Goal: Transaction & Acquisition: Subscribe to service/newsletter

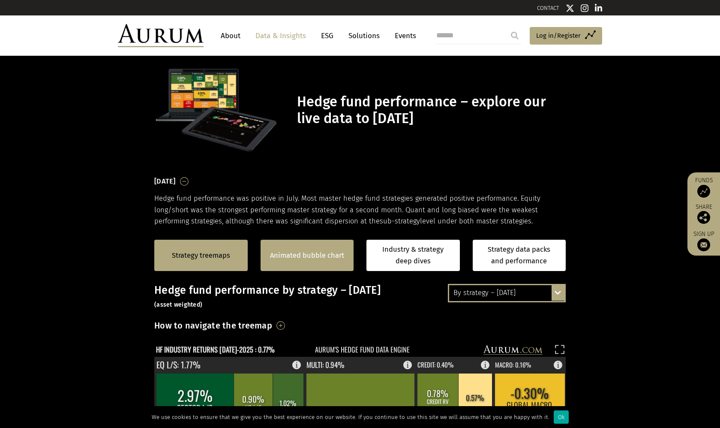
click at [305, 258] on link "Animated bubble chart" at bounding box center [307, 255] width 74 height 11
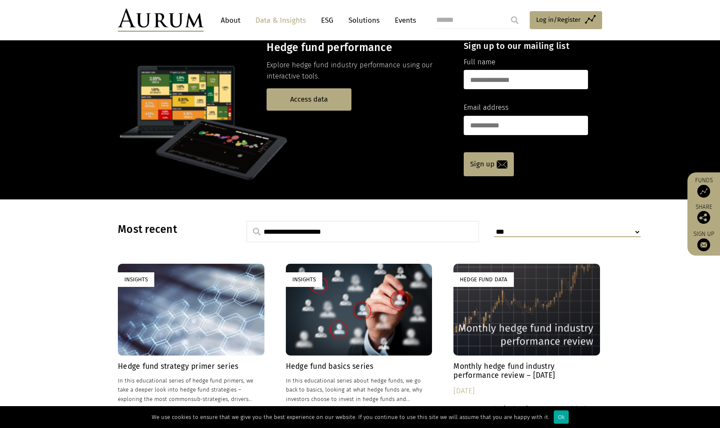
scroll to position [266, 0]
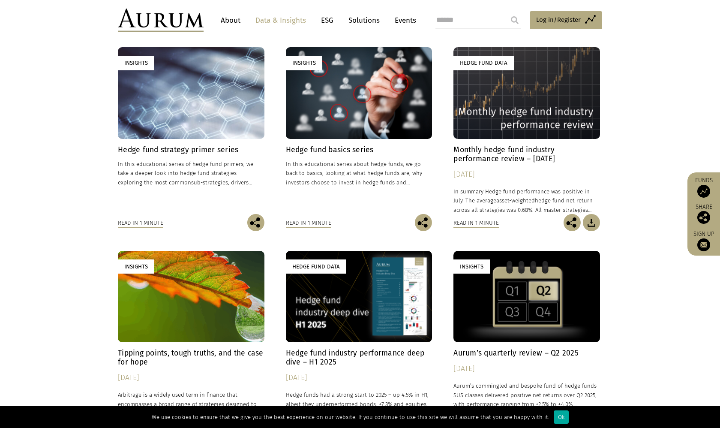
click at [496, 148] on h4 "Monthly hedge fund industry performance review – July 2025" at bounding box center [527, 154] width 147 height 18
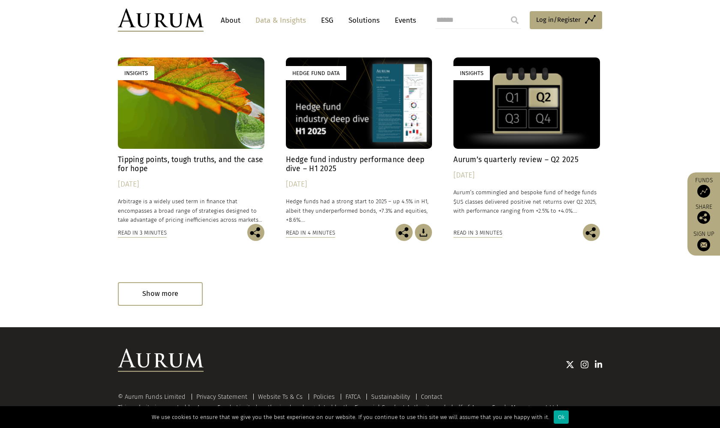
scroll to position [469, 0]
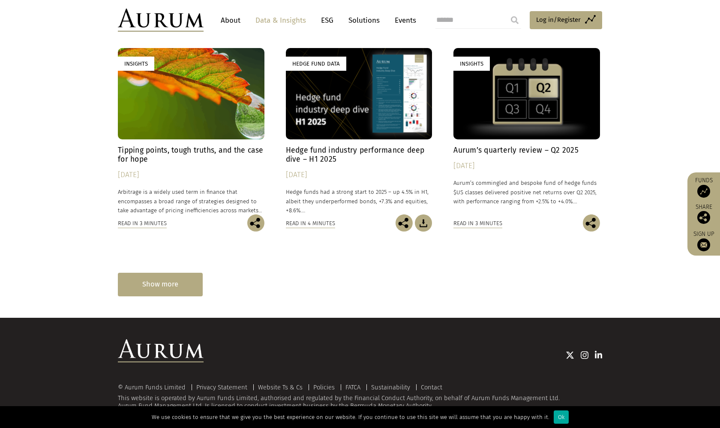
click at [177, 282] on div "Show more" at bounding box center [160, 285] width 85 height 24
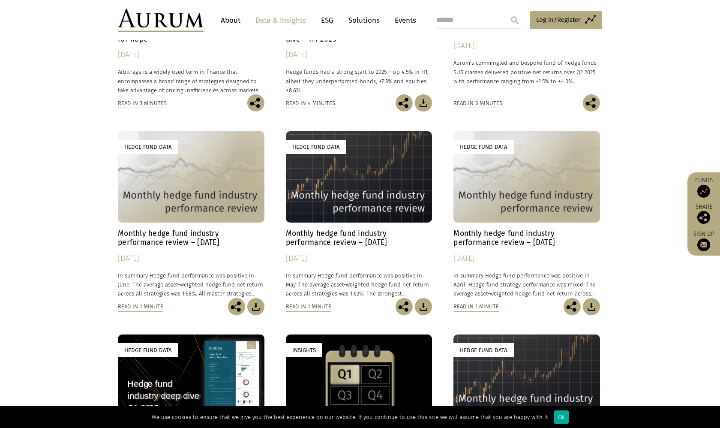
scroll to position [589, 0]
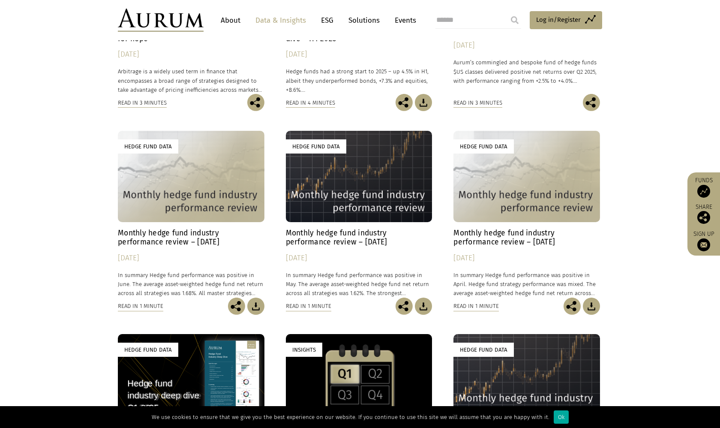
click at [165, 232] on h4 "Monthly hedge fund industry performance review – June 2025" at bounding box center [191, 237] width 147 height 18
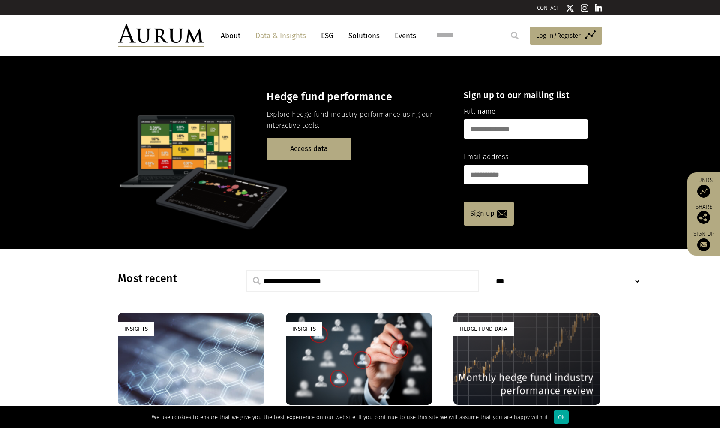
scroll to position [0, 0]
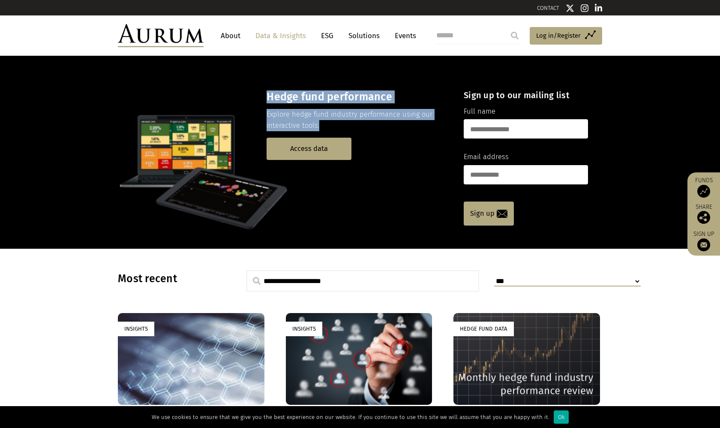
drag, startPoint x: 325, startPoint y: 127, endPoint x: 269, endPoint y: 93, distance: 65.7
click at [269, 93] on div "Hedge fund performance Explore hedge fund industry performance using our intera…" at bounding box center [358, 124] width 182 height 69
click at [269, 93] on h3 "Hedge fund performance" at bounding box center [358, 96] width 182 height 13
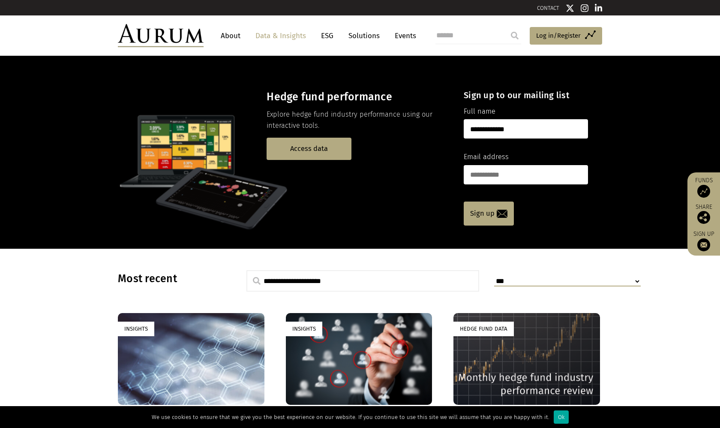
type input "**********"
click at [500, 210] on img at bounding box center [502, 214] width 11 height 8
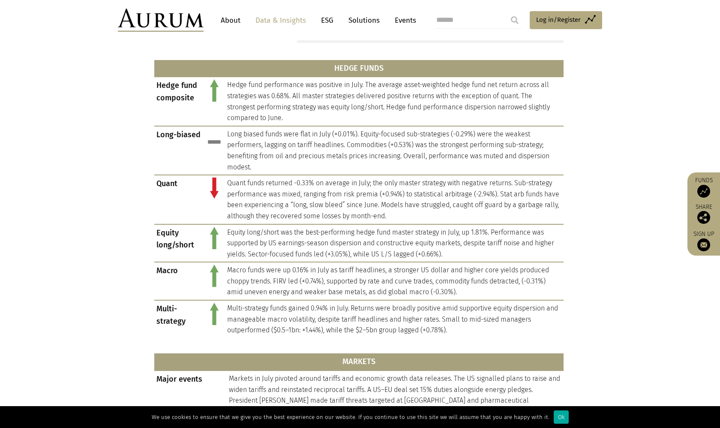
scroll to position [375, 0]
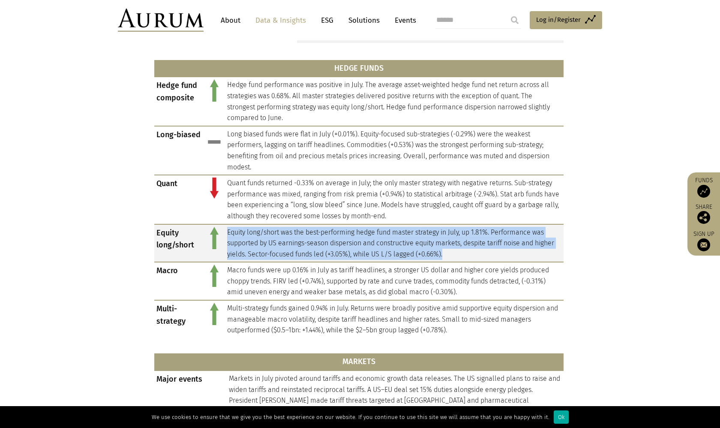
drag, startPoint x: 465, startPoint y: 250, endPoint x: 228, endPoint y: 224, distance: 238.1
click at [228, 224] on td "Equity long/short was the best-performing hedge fund master strategy in July, u…" at bounding box center [394, 243] width 339 height 38
click at [243, 232] on td "Equity long/short was the best-performing hedge fund master strategy in July, u…" at bounding box center [394, 243] width 339 height 38
drag, startPoint x: 478, startPoint y: 249, endPoint x: 226, endPoint y: 227, distance: 252.1
click at [226, 227] on td "Equity long/short was the best-performing hedge fund master strategy in July, u…" at bounding box center [394, 243] width 339 height 38
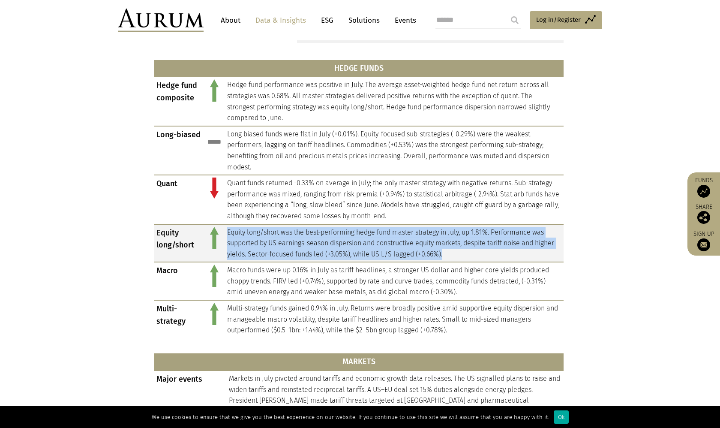
click at [226, 227] on td "Equity long/short was the best-performing hedge fund master strategy in July, u…" at bounding box center [394, 243] width 339 height 38
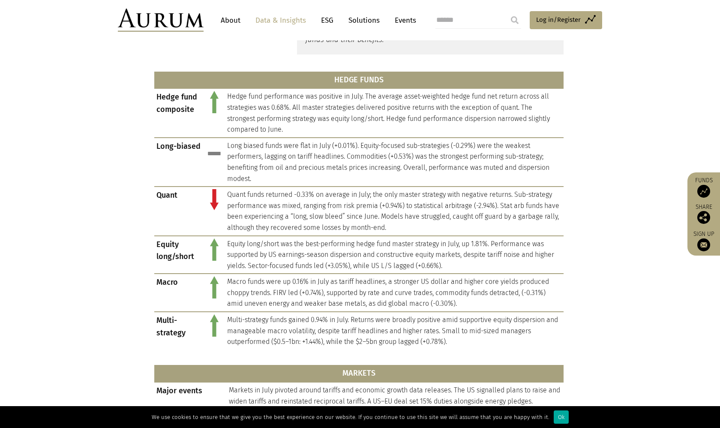
scroll to position [361, 0]
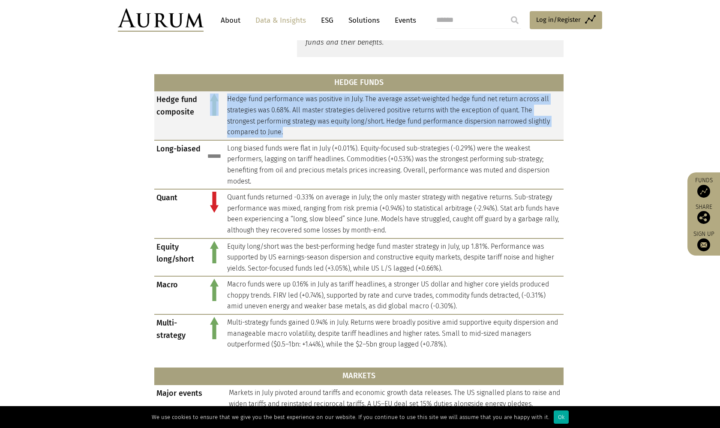
drag, startPoint x: 301, startPoint y: 132, endPoint x: 217, endPoint y: 90, distance: 93.7
click at [217, 91] on tr "Hedge fund composite Hedge fund performance was positive in July. The average a…" at bounding box center [358, 115] width 409 height 49
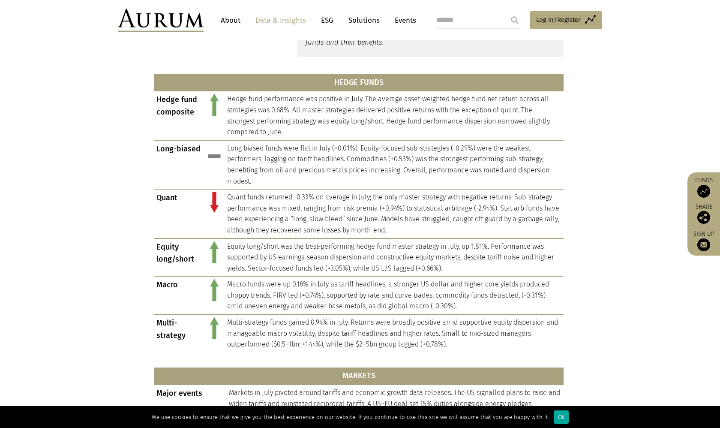
click at [89, 162] on section "HEDGE FUNDS Hedge fund composite Hedge fund performance was positive in July. T…" at bounding box center [360, 392] width 720 height 648
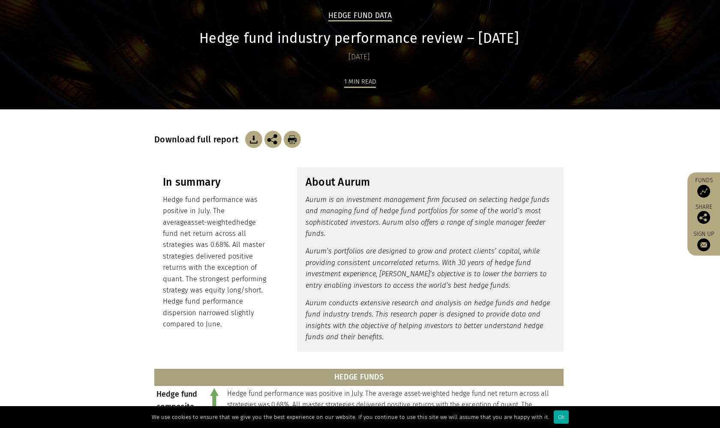
scroll to position [72, 0]
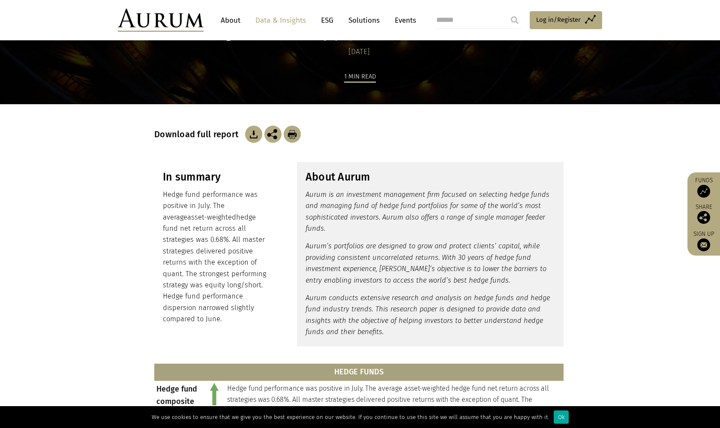
drag, startPoint x: 241, startPoint y: 312, endPoint x: 159, endPoint y: 193, distance: 144.8
click at [159, 193] on div "In summary Hedge fund performance was positive in July. The average asset-weigh…" at bounding box center [216, 247] width 124 height 171
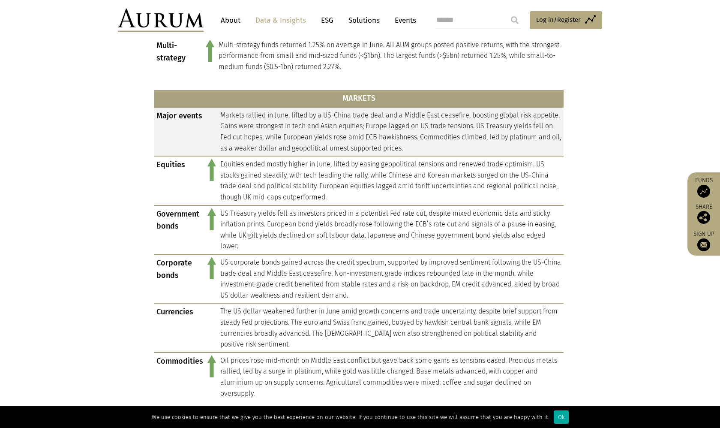
scroll to position [619, 0]
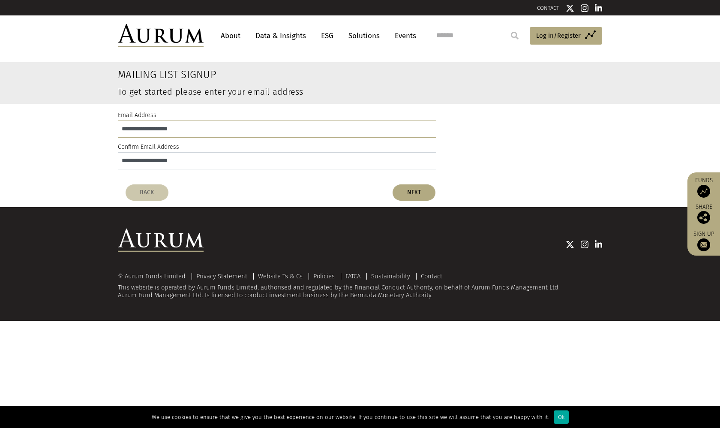
type input "**********"
click at [339, 254] on div at bounding box center [403, 244] width 399 height 32
click at [395, 188] on button "NEXT" at bounding box center [414, 192] width 43 height 16
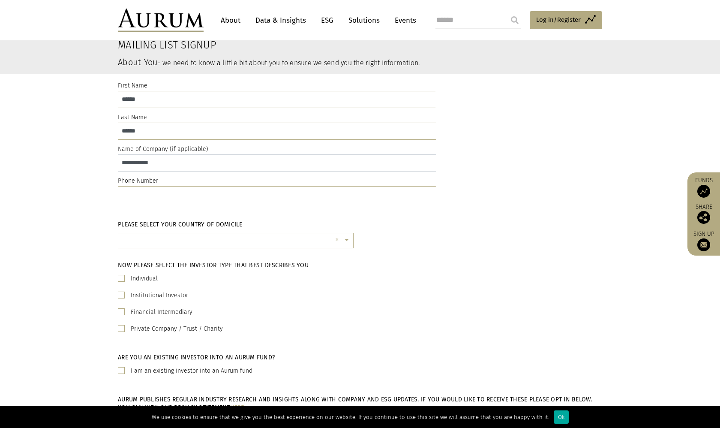
scroll to position [36, 0]
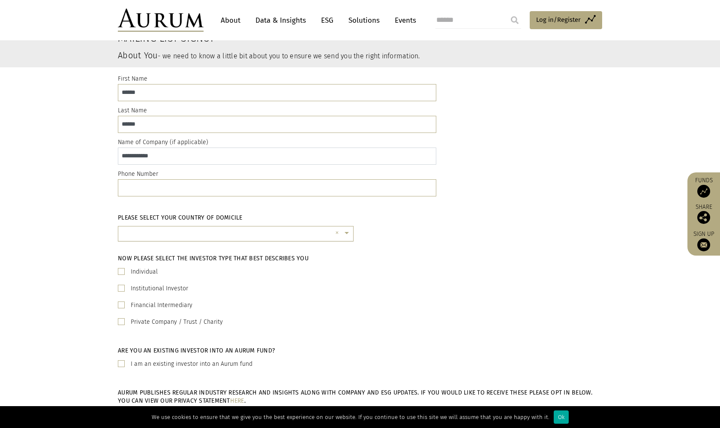
type input "**********"
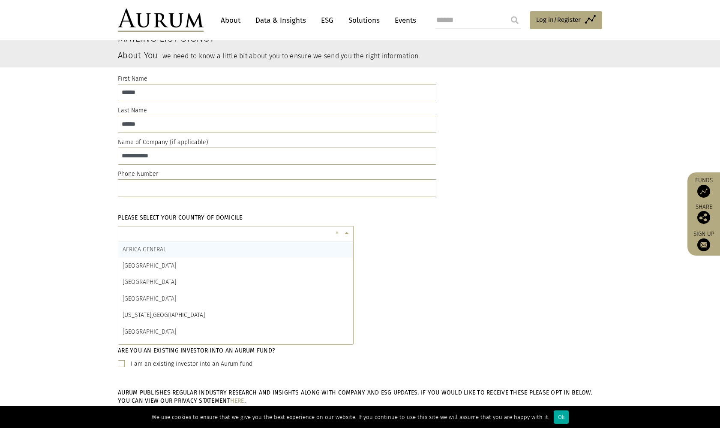
click at [160, 226] on div "× ×" at bounding box center [236, 233] width 236 height 15
type input "****"
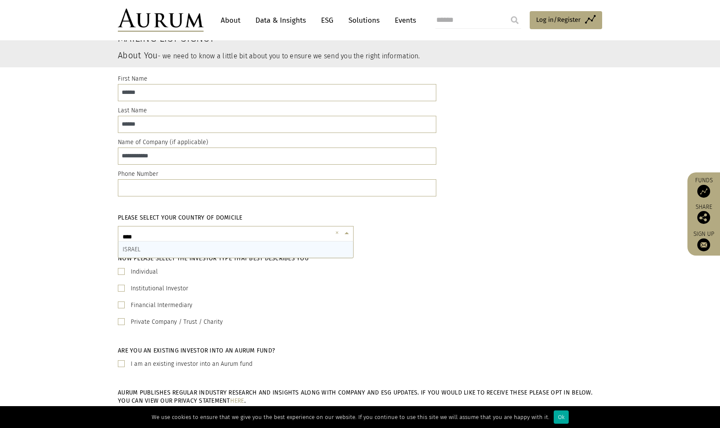
click at [200, 251] on div "ISRAEL" at bounding box center [235, 249] width 235 height 16
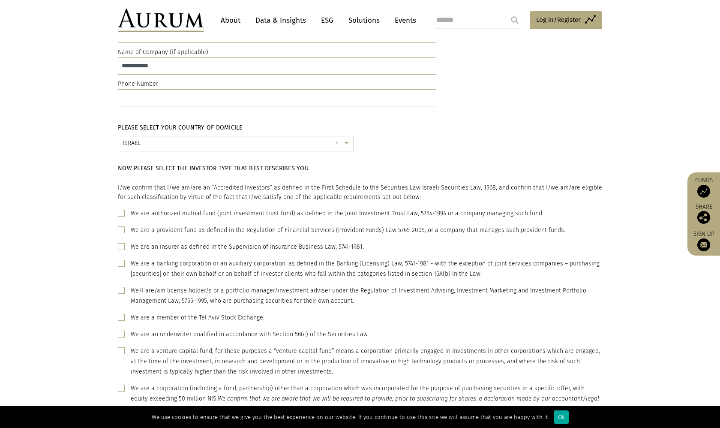
scroll to position [144, 0]
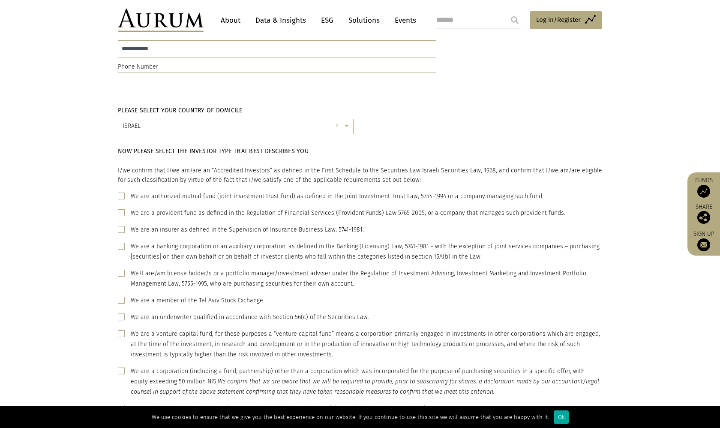
click at [51, 232] on div "Now please select the investor type that best describes you I/we confirm that I…" at bounding box center [360, 356] width 720 height 430
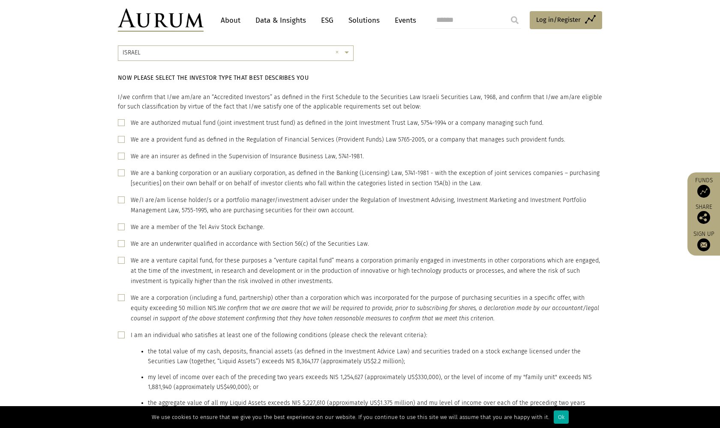
scroll to position [220, 0]
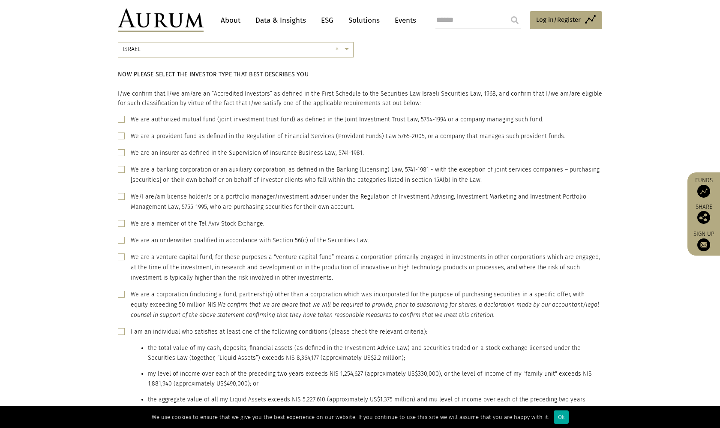
click at [120, 224] on span at bounding box center [121, 223] width 7 height 7
click at [124, 221] on span at bounding box center [121, 223] width 7 height 7
click at [122, 222] on span at bounding box center [121, 223] width 7 height 7
click at [95, 242] on div "Now please select the investor type that best describes you I/we confirm that I…" at bounding box center [360, 279] width 720 height 430
click at [124, 237] on span at bounding box center [121, 240] width 7 height 7
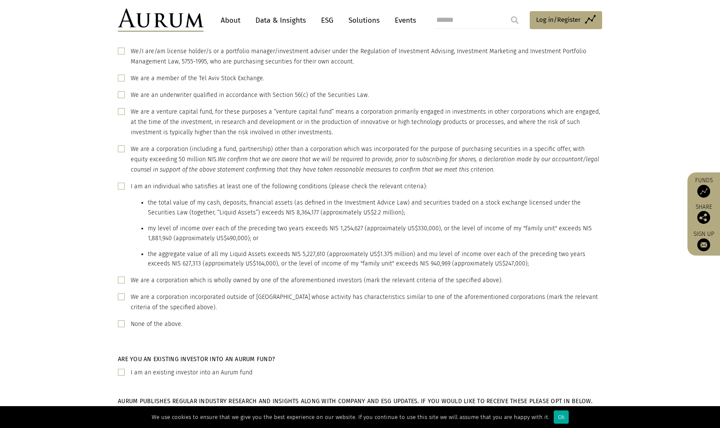
scroll to position [367, 0]
click at [121, 319] on span at bounding box center [121, 321] width 7 height 7
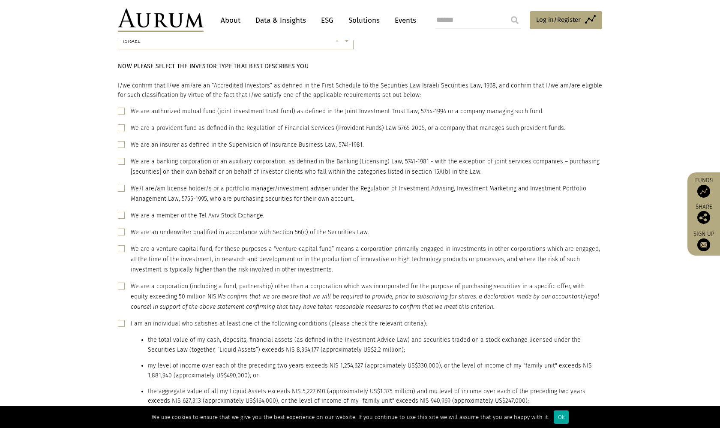
scroll to position [227, 0]
click at [120, 191] on span at bounding box center [121, 189] width 7 height 7
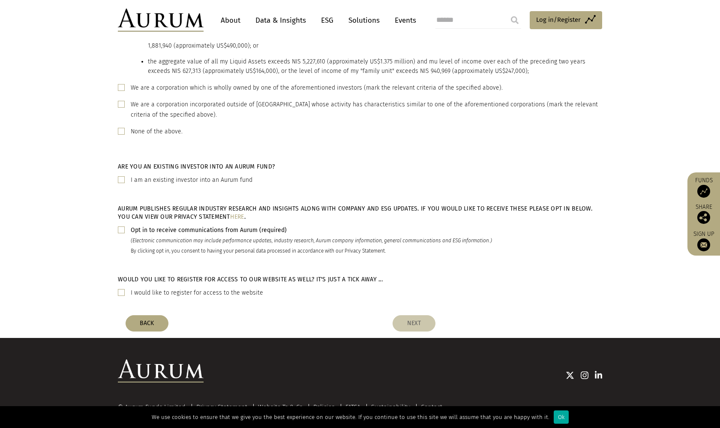
scroll to position [571, 0]
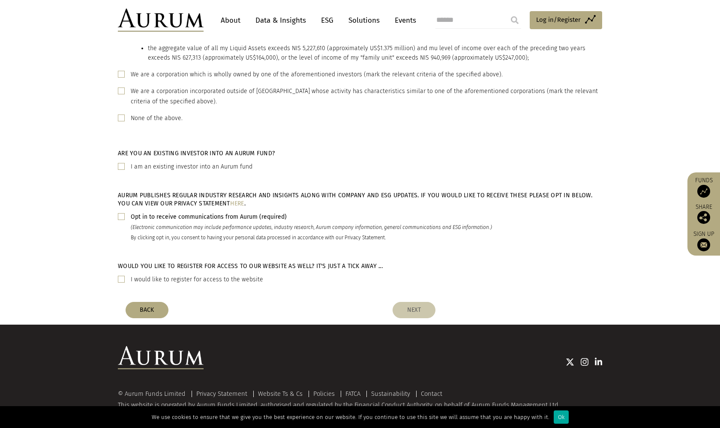
click at [121, 213] on span at bounding box center [121, 216] width 7 height 7
click at [117, 276] on div "Would you like to register for access to our website as well? It's just a tick …" at bounding box center [276, 276] width 331 height 29
click at [120, 277] on span at bounding box center [121, 279] width 7 height 7
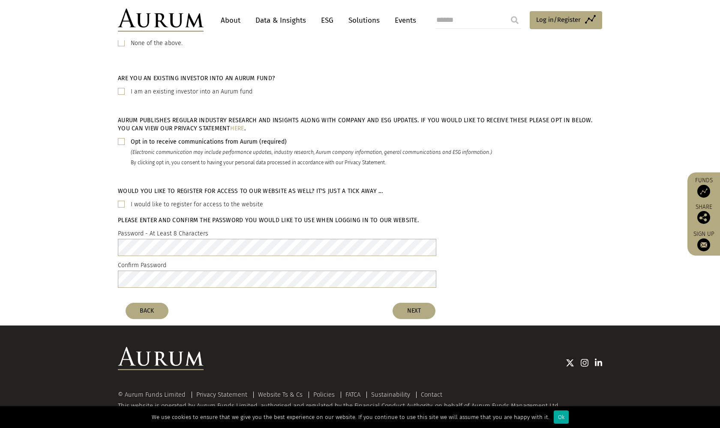
scroll to position [647, 0]
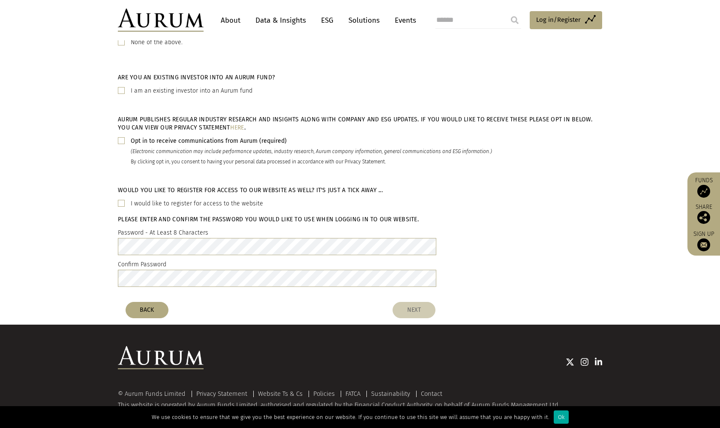
click at [417, 306] on button "NEXT" at bounding box center [414, 310] width 43 height 16
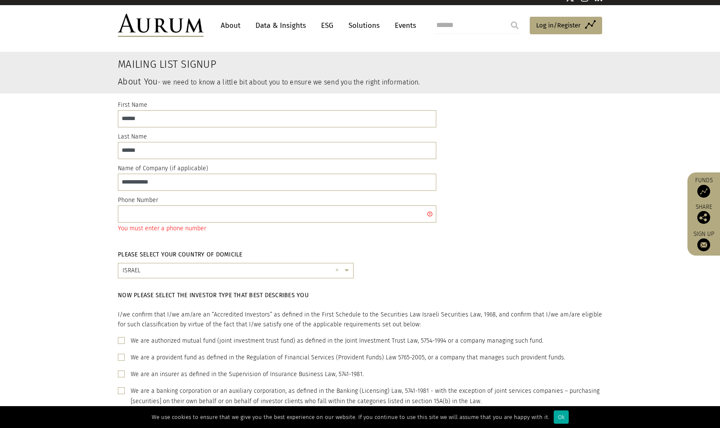
scroll to position [5, 0]
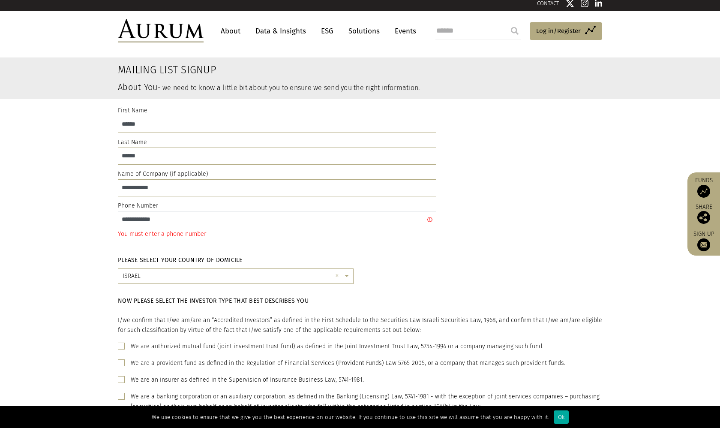
type input "**********"
click at [100, 262] on div "Please select your country of domicile × ISRAEL ×" at bounding box center [360, 269] width 720 height 41
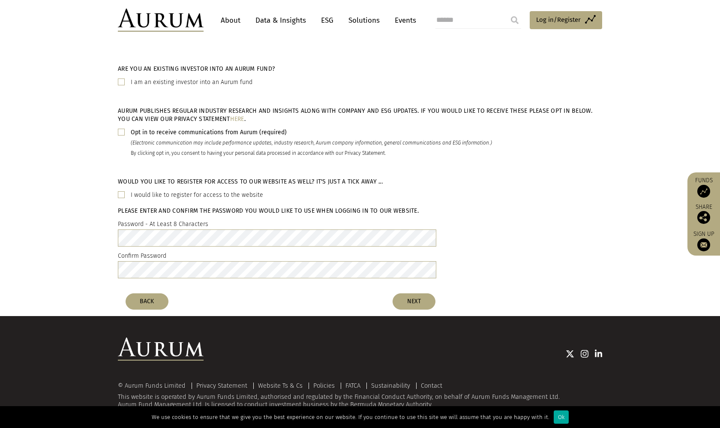
scroll to position [666, 0]
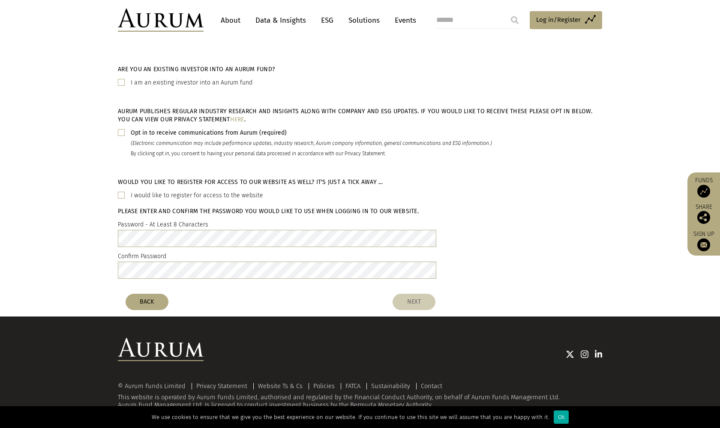
click at [414, 301] on button "NEXT" at bounding box center [414, 302] width 43 height 16
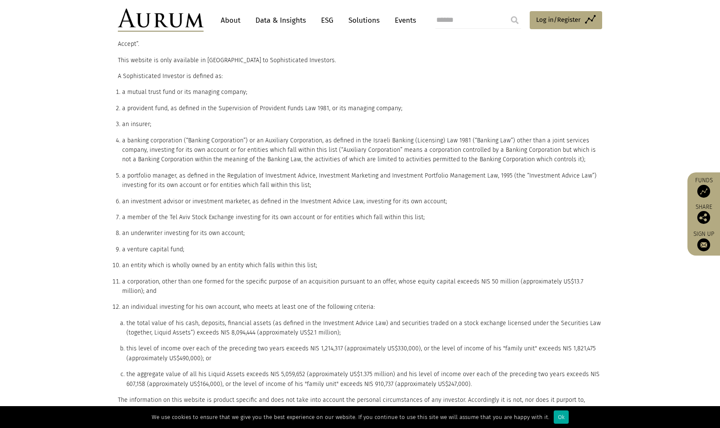
scroll to position [296, 0]
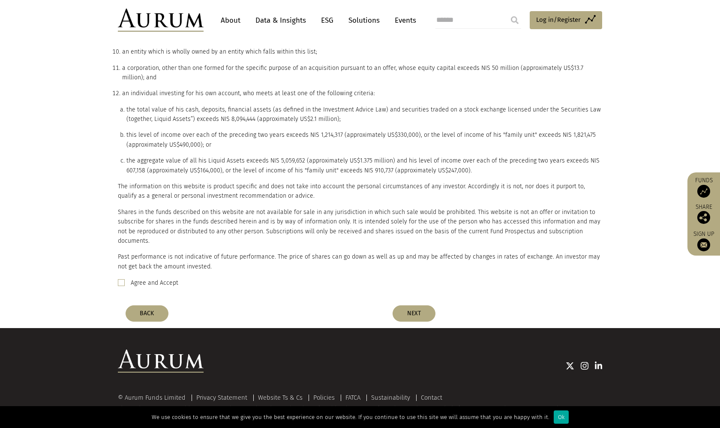
click at [123, 279] on span at bounding box center [121, 282] width 7 height 7
click at [417, 305] on button "NEXT" at bounding box center [414, 313] width 43 height 16
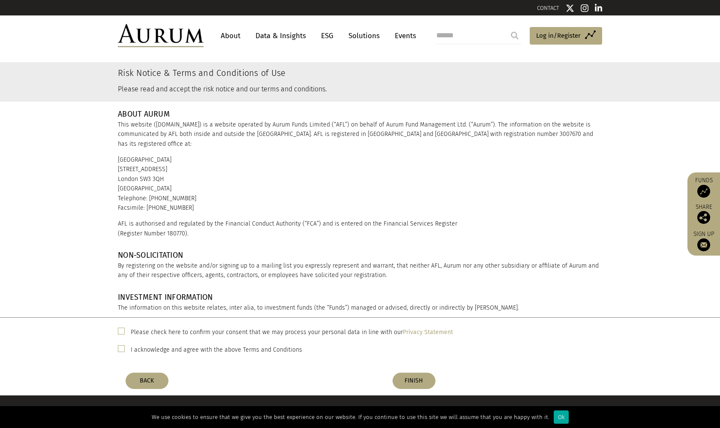
click at [123, 331] on span at bounding box center [121, 330] width 7 height 7
click at [121, 346] on span at bounding box center [121, 348] width 7 height 7
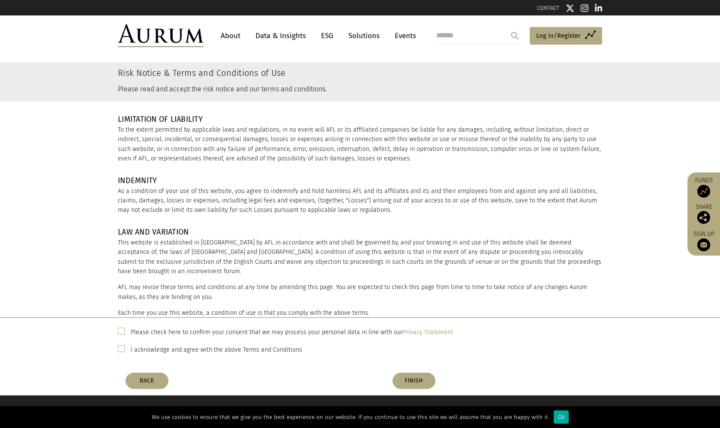
scroll to position [1086, 0]
click at [420, 379] on button "FINISH" at bounding box center [414, 380] width 43 height 16
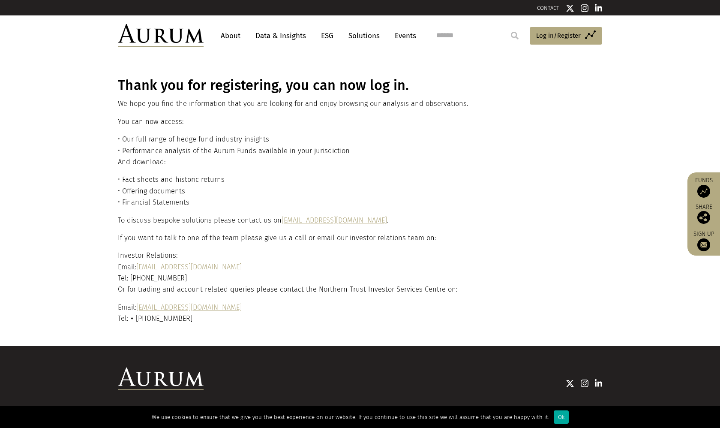
drag, startPoint x: 222, startPoint y: 192, endPoint x: 113, endPoint y: 91, distance: 149.2
click at [112, 90] on div "Thank you for registering, you can now log in. We hope you find the information…" at bounding box center [360, 200] width 502 height 247
click at [113, 91] on div "Thank you for registering, you can now log in. We hope you find the information…" at bounding box center [360, 200] width 502 height 247
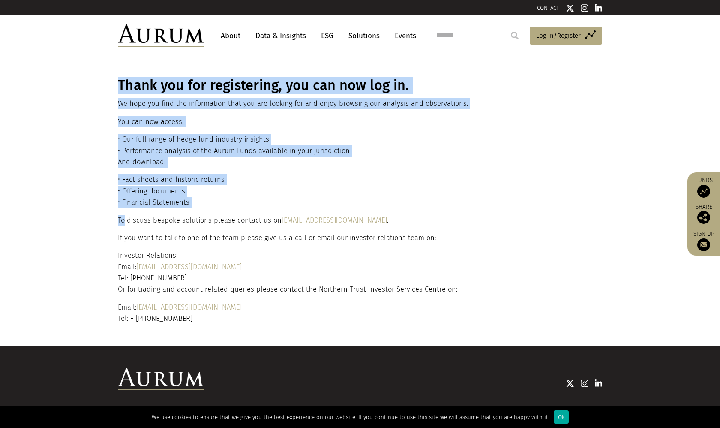
drag, startPoint x: 113, startPoint y: 91, endPoint x: 184, endPoint y: 207, distance: 136.1
click at [184, 207] on div "Thank you for registering, you can now log in. We hope you find the information…" at bounding box center [360, 200] width 502 height 247
click at [184, 207] on div "Thank you for registering, you can now log in. We hope you find the information…" at bounding box center [359, 200] width 482 height 247
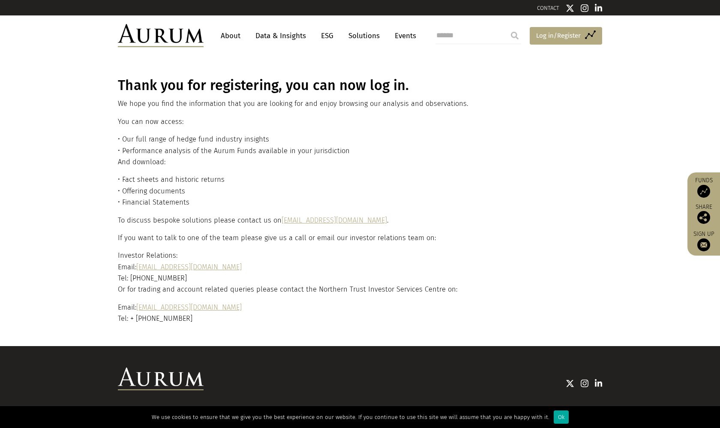
click at [579, 29] on link "Access Funds Log in/Register" at bounding box center [566, 36] width 72 height 18
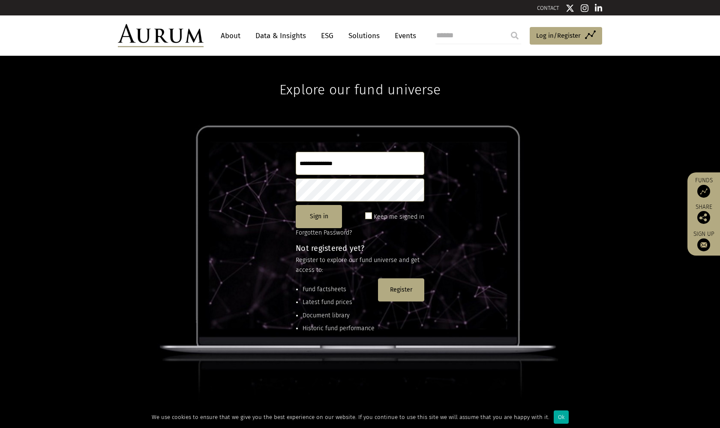
click at [318, 163] on input "text" at bounding box center [360, 163] width 129 height 23
click at [333, 167] on input "text" at bounding box center [360, 163] width 129 height 23
type input "**********"
click at [321, 213] on button "Sign in" at bounding box center [319, 216] width 46 height 23
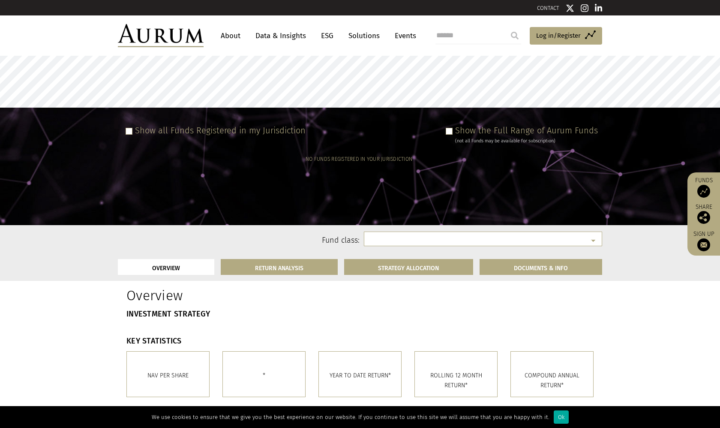
select select
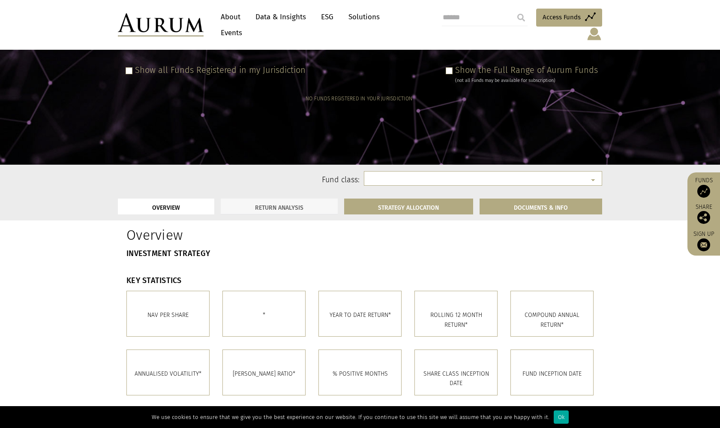
click at [293, 198] on link "RETURN ANALYSIS" at bounding box center [279, 206] width 117 height 16
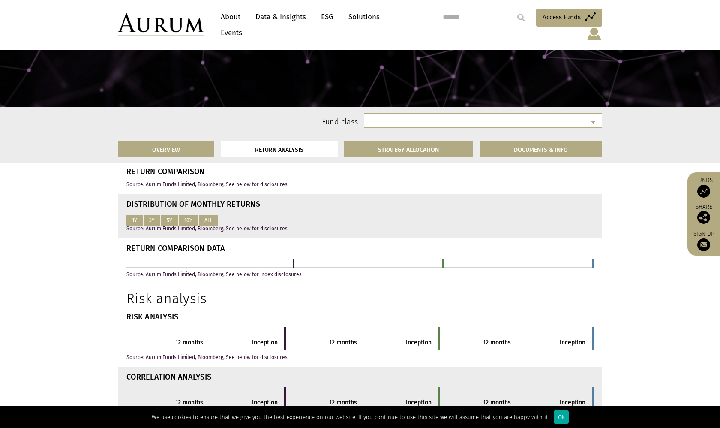
scroll to position [487, 0]
click at [139, 210] on div "DISTRIBUTION OF MONTHLY RETURNS 1Y 3Y 5Y 10Y ALL Source: Aurum Funds Limited, B…" at bounding box center [360, 215] width 480 height 31
click at [136, 217] on button "1Y" at bounding box center [134, 220] width 16 height 10
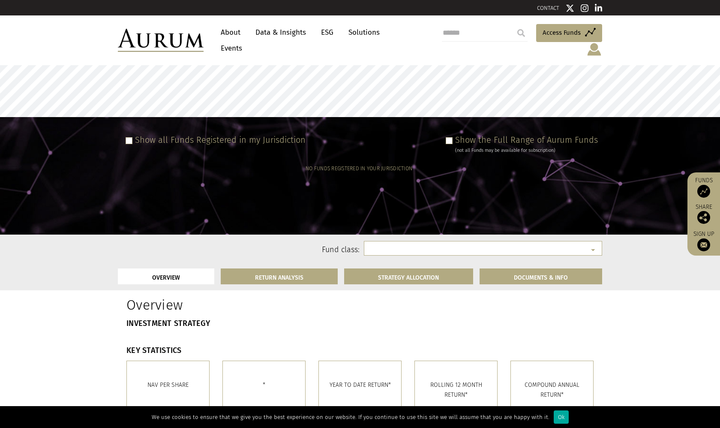
scroll to position [0, 0]
click at [132, 137] on span at bounding box center [129, 140] width 7 height 7
click at [130, 137] on span at bounding box center [129, 140] width 7 height 7
click at [451, 137] on span at bounding box center [449, 140] width 7 height 7
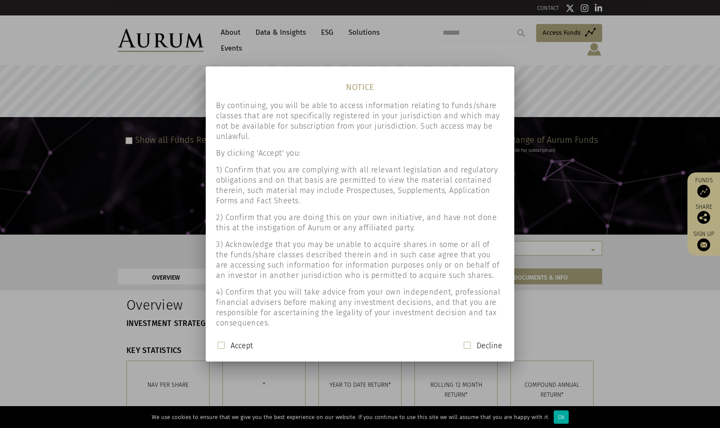
click at [219, 345] on span at bounding box center [221, 345] width 7 height 7
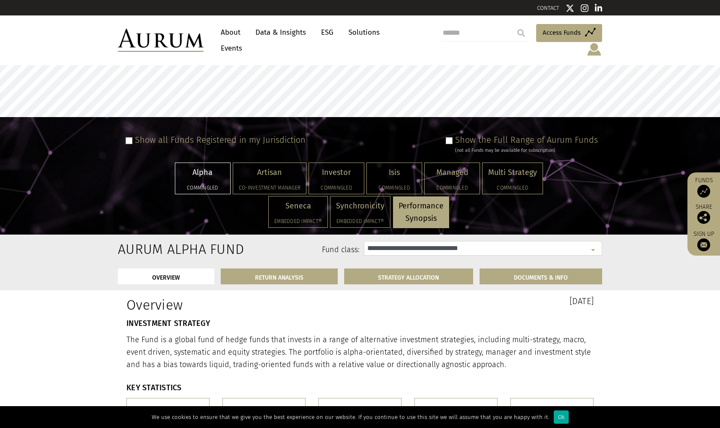
select select "**********"
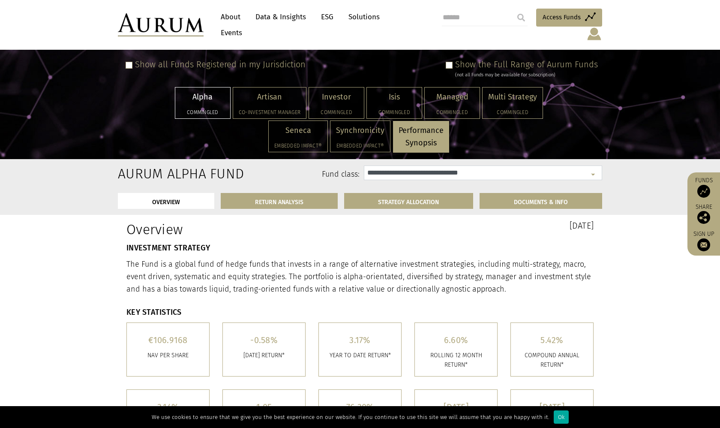
scroll to position [74, 0]
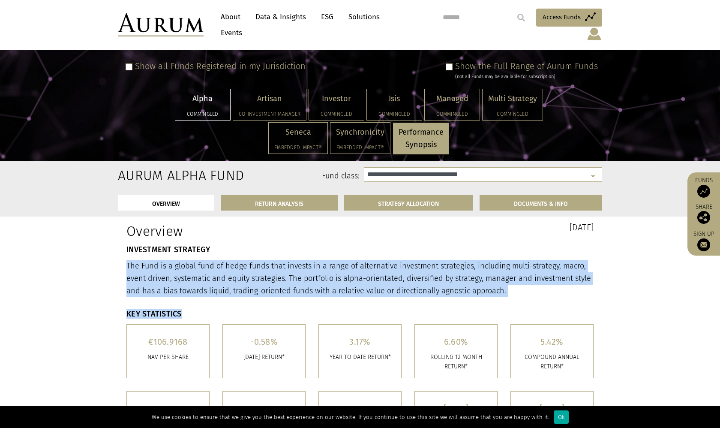
drag, startPoint x: 118, startPoint y: 244, endPoint x: 440, endPoint y: 297, distance: 326.8
click at [441, 298] on form "Overview 31st July 2025 INVESTMENT STRATEGY The Fund is a global fund of hedge …" at bounding box center [360, 371] width 484 height 311
click at [440, 303] on div "KEY STATISTICS €106.9168 Nav per share -0.58% July 2025 RETURN* 3.17% YEAR TO D…" at bounding box center [360, 415] width 484 height 224
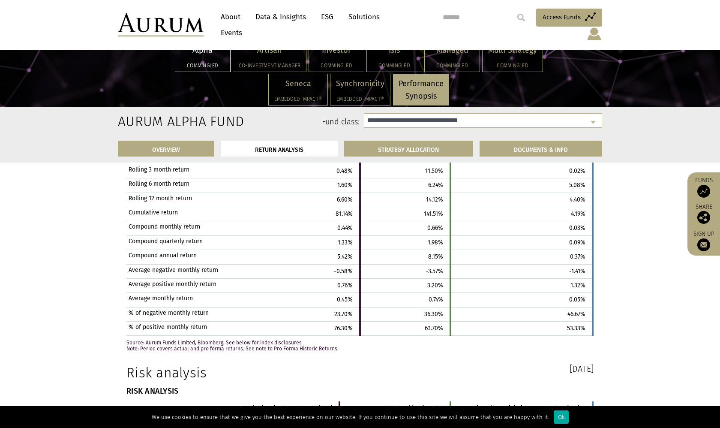
scroll to position [1600, 0]
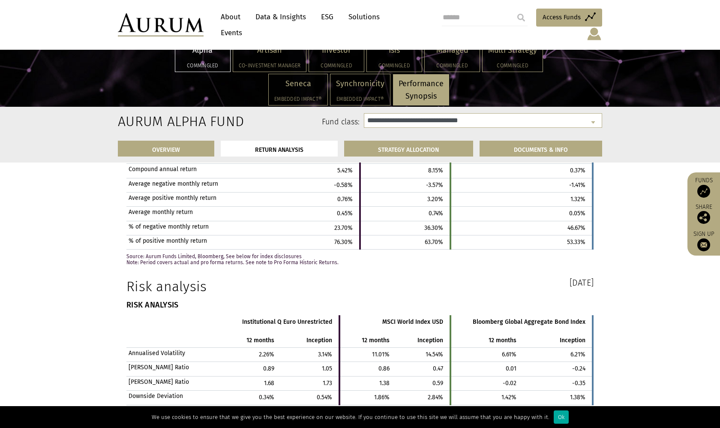
click at [703, 188] on img at bounding box center [703, 191] width 13 height 13
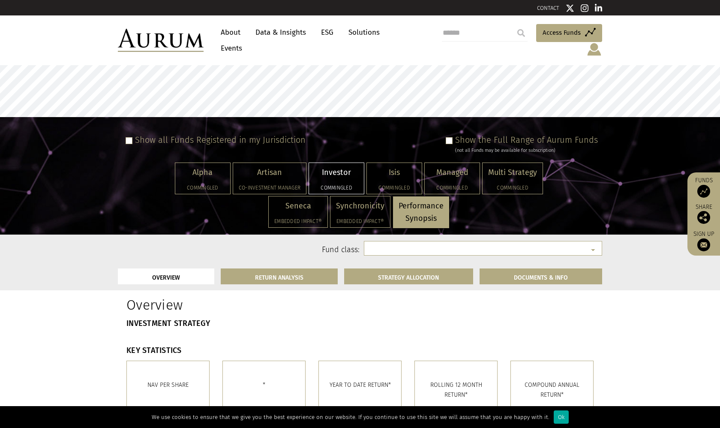
select select
click at [417, 204] on p "Performance Synopsis" at bounding box center [421, 212] width 45 height 25
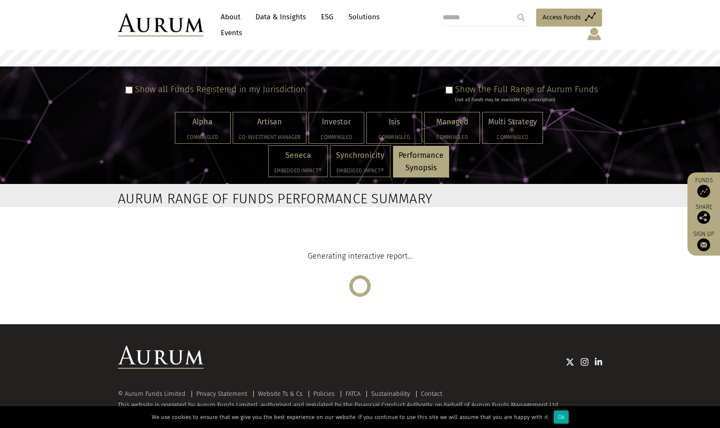
scroll to position [50, 0]
